Goal: Check status: Check status

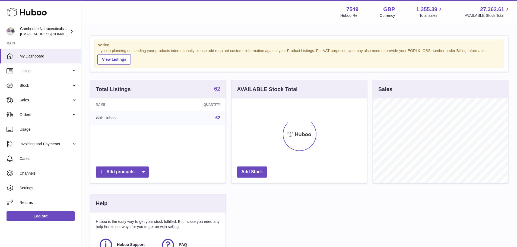
scroll to position [85, 135]
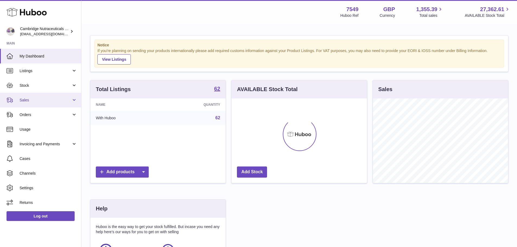
click at [49, 100] on span "Sales" at bounding box center [46, 100] width 52 height 5
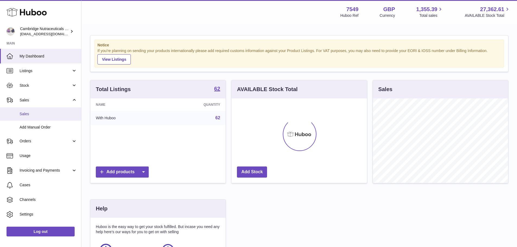
click at [45, 113] on span "Sales" at bounding box center [49, 114] width 58 height 5
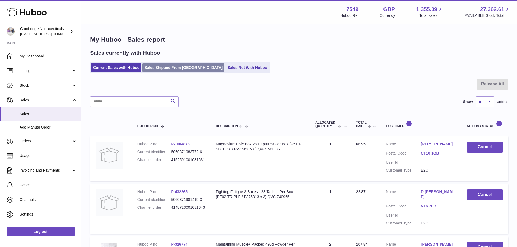
click at [169, 69] on link "Sales Shipped From [GEOGRAPHIC_DATA]" at bounding box center [184, 67] width 82 height 9
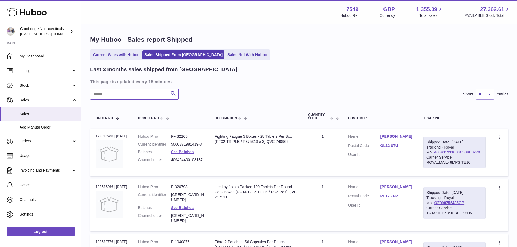
click at [138, 94] on input "text" at bounding box center [134, 94] width 89 height 11
paste input "*******"
type input "*******"
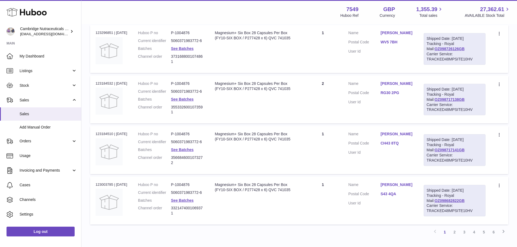
scroll to position [495, 0]
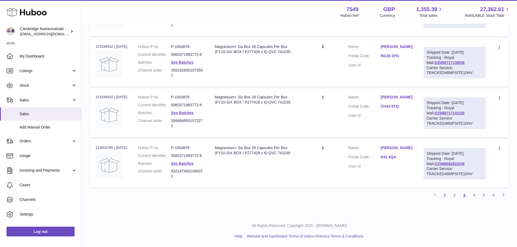
click at [466, 196] on link "3" at bounding box center [465, 196] width 10 height 10
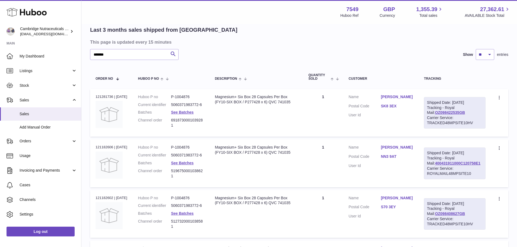
scroll to position [214, 0]
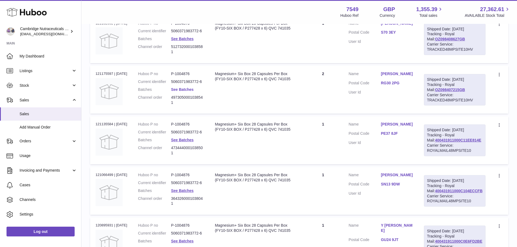
click at [189, 92] on link "See Batches" at bounding box center [182, 89] width 23 height 4
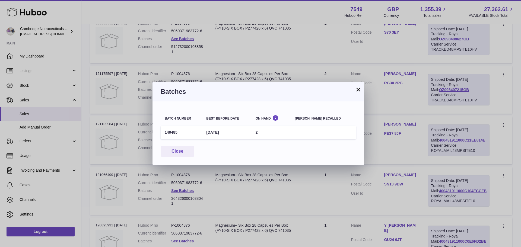
click at [362, 186] on div "× Batches Batch number Best before date On Hand [PERSON_NAME] recalled 140485 […" at bounding box center [260, 123] width 521 height 247
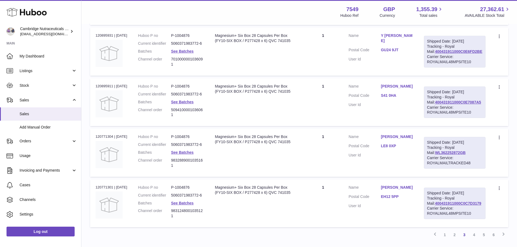
scroll to position [495, 0]
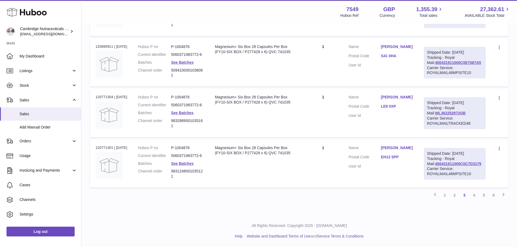
drag, startPoint x: 486, startPoint y: 196, endPoint x: 493, endPoint y: 196, distance: 6.5
click at [486, 196] on link "5" at bounding box center [484, 196] width 10 height 10
drag, startPoint x: 463, startPoint y: 65, endPoint x: 482, endPoint y: 67, distance: 18.5
click at [482, 55] on div "Shipped Date: [DATE]" at bounding box center [454, 52] width 56 height 5
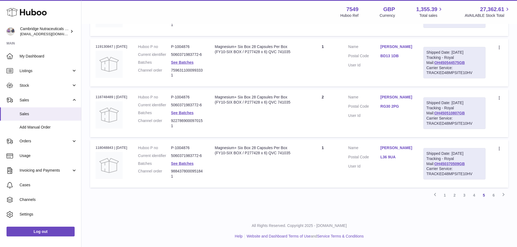
click at [382, 71] on dl "Customer Name [PERSON_NAME] Postal Code BD13 1DB User Id" at bounding box center [380, 57] width 64 height 26
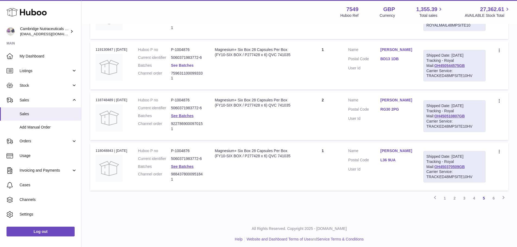
click at [186, 68] on link "See Batches" at bounding box center [182, 65] width 23 height 4
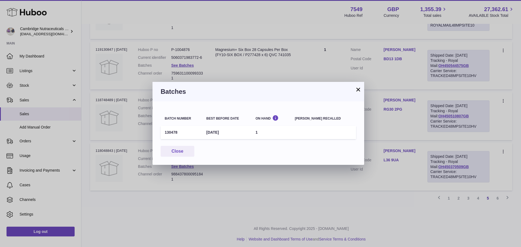
drag, startPoint x: 173, startPoint y: 135, endPoint x: 162, endPoint y: 135, distance: 10.3
click at [162, 135] on td "130478" at bounding box center [182, 132] width 42 height 13
click at [188, 179] on div "× Batches Batch number Best before date On Hand [PERSON_NAME] recalled 130478 […" at bounding box center [260, 123] width 521 height 247
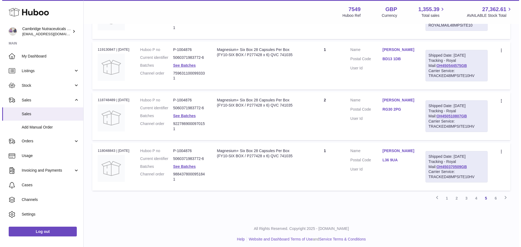
scroll to position [414, 0]
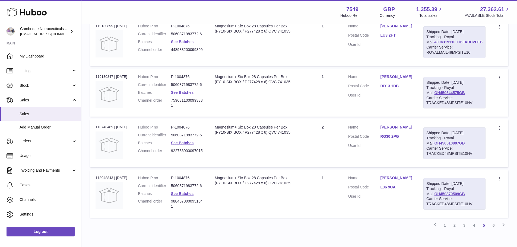
click at [194, 44] on link "See Batches" at bounding box center [182, 42] width 23 height 4
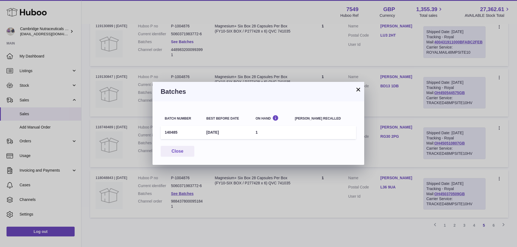
click at [194, 78] on div "× Batches Batch number Best before date On Hand [PERSON_NAME] recalled 140485 […" at bounding box center [258, 123] width 517 height 247
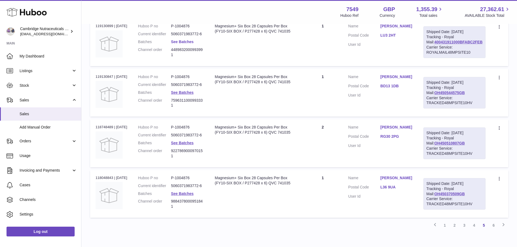
click at [194, 44] on link "See Batches" at bounding box center [182, 42] width 23 height 4
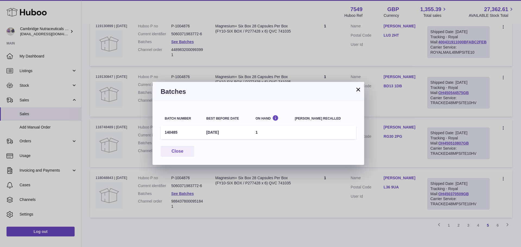
drag, startPoint x: 165, startPoint y: 133, endPoint x: 186, endPoint y: 136, distance: 21.5
click at [186, 136] on td "140485" at bounding box center [182, 132] width 42 height 13
